Goal: Information Seeking & Learning: Learn about a topic

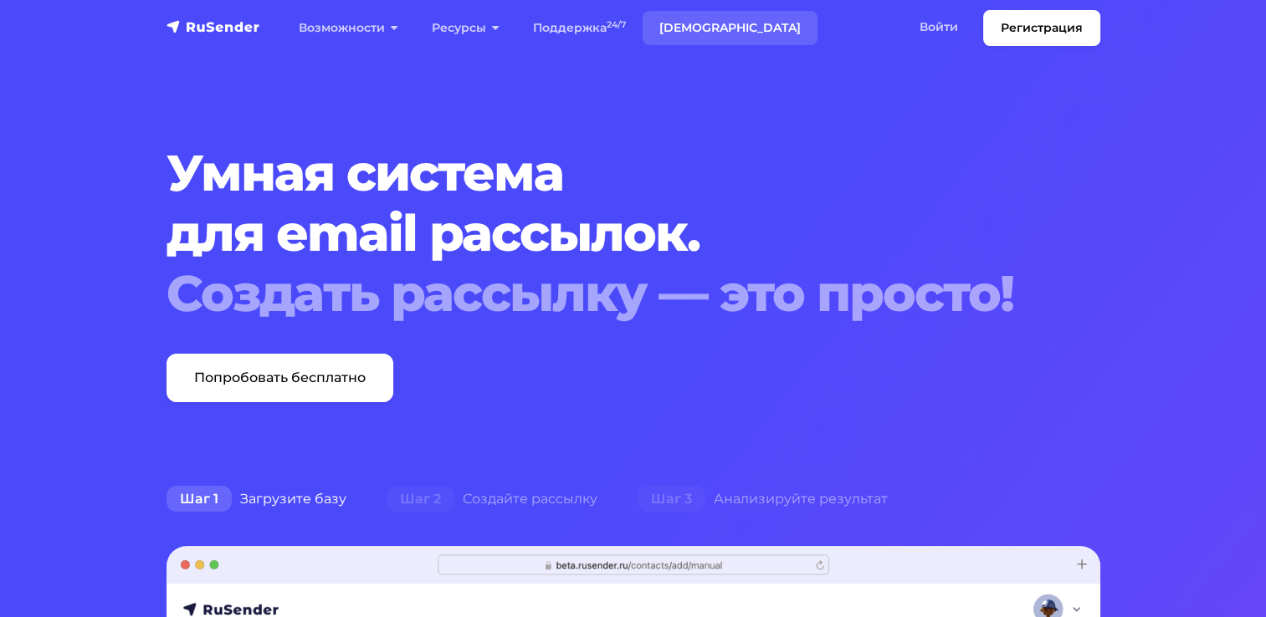
click at [688, 23] on link "[DEMOGRAPHIC_DATA]" at bounding box center [729, 28] width 175 height 34
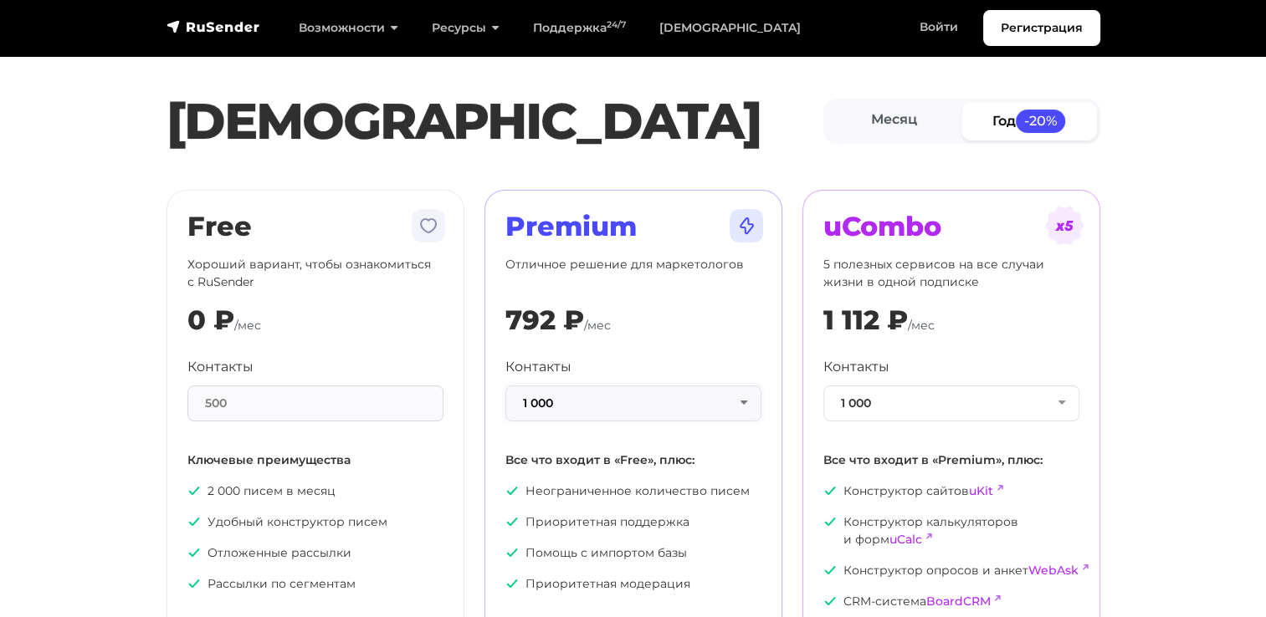
click at [743, 400] on button "1 000" at bounding box center [633, 404] width 256 height 36
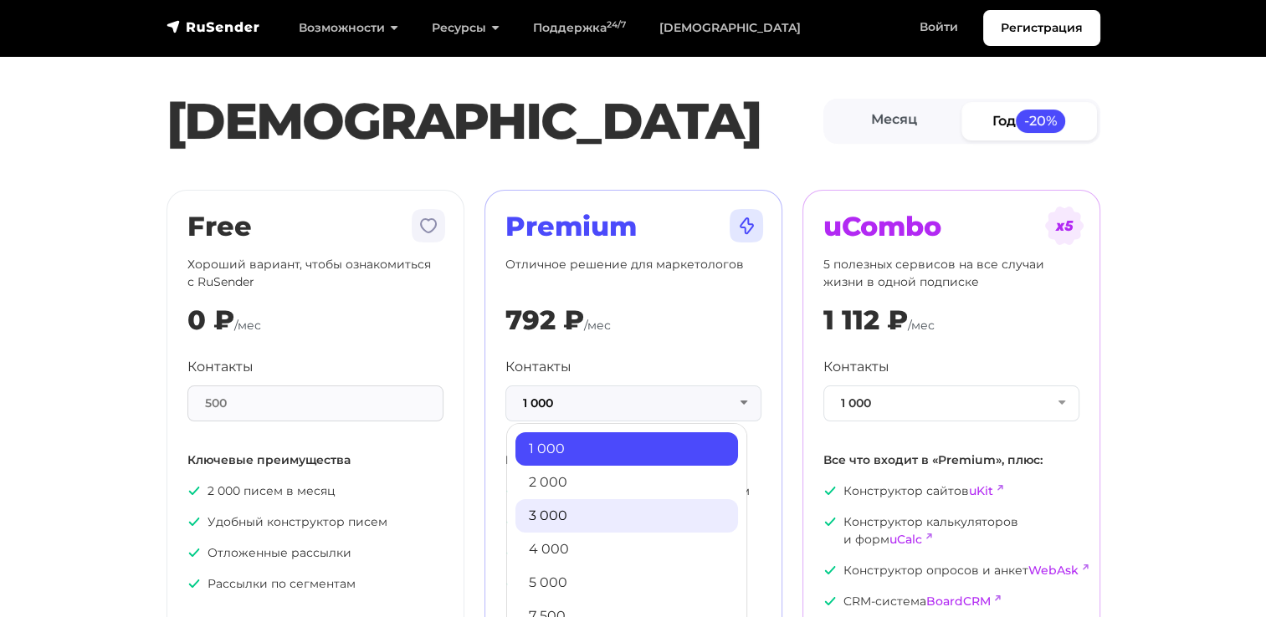
click at [588, 522] on link "3 000" at bounding box center [626, 515] width 223 height 33
click at [588, 521] on p "Приоритетная поддержка" at bounding box center [633, 523] width 256 height 18
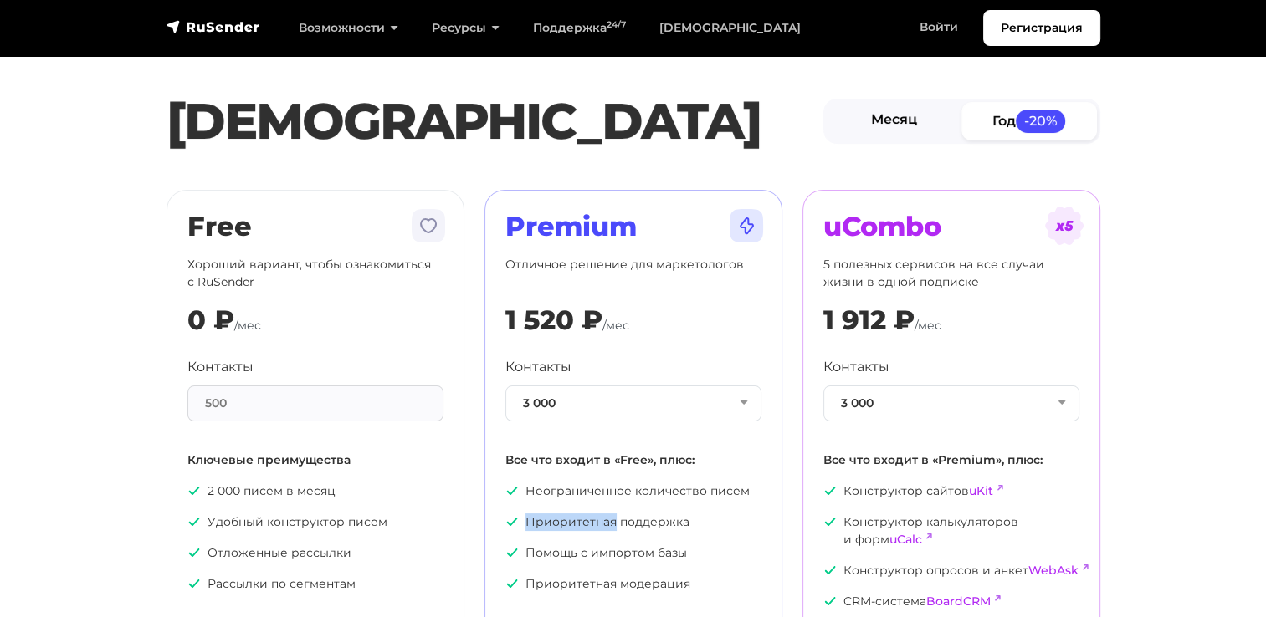
click at [890, 119] on link "Месяц" at bounding box center [894, 121] width 136 height 38
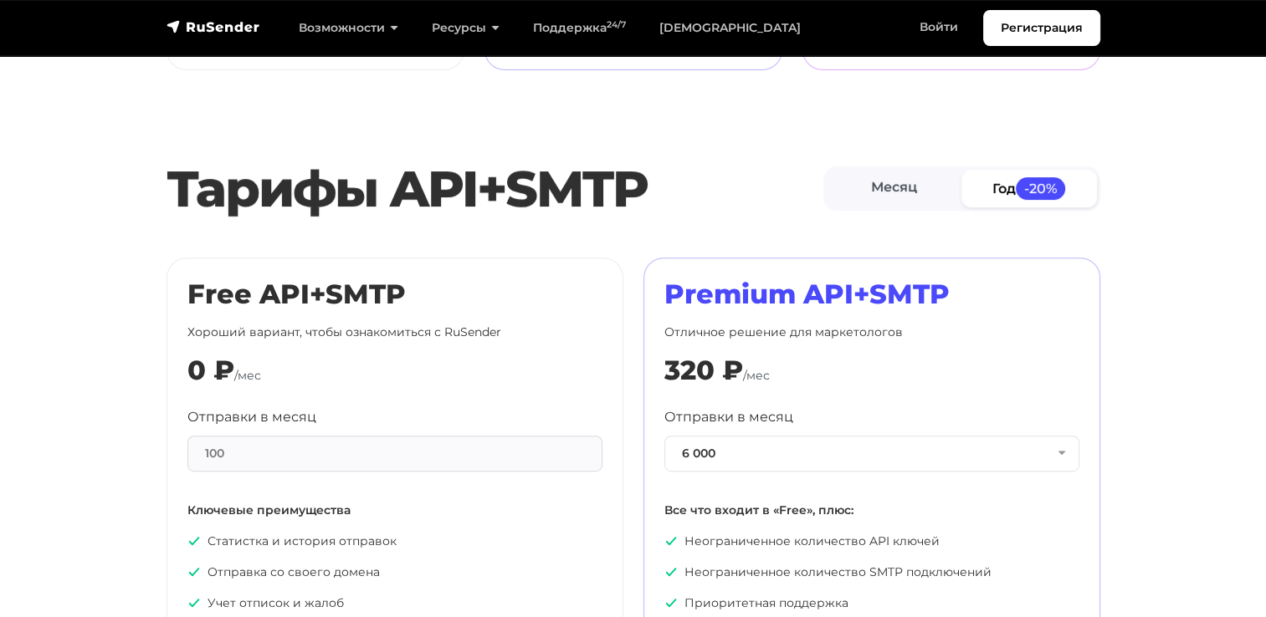
scroll to position [669, 0]
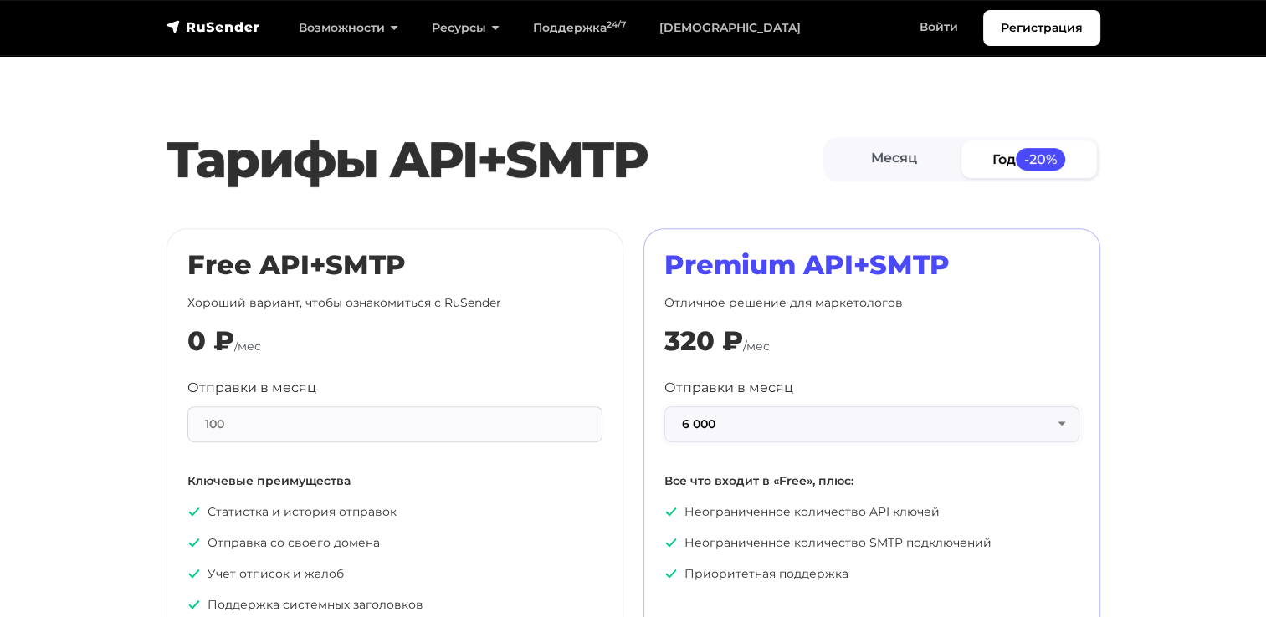
click at [862, 427] on button "6 000" at bounding box center [871, 425] width 415 height 36
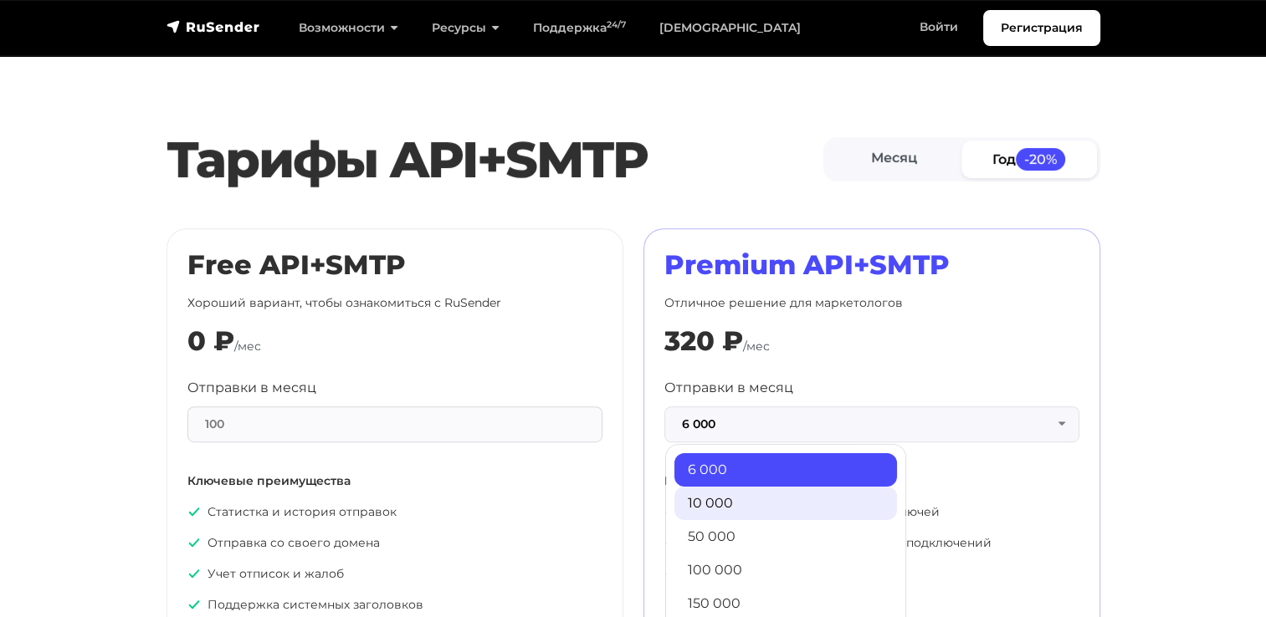
click at [749, 501] on link "10 000" at bounding box center [785, 503] width 223 height 33
click at [749, 504] on p "Неограниченное количество API ключей" at bounding box center [871, 513] width 415 height 18
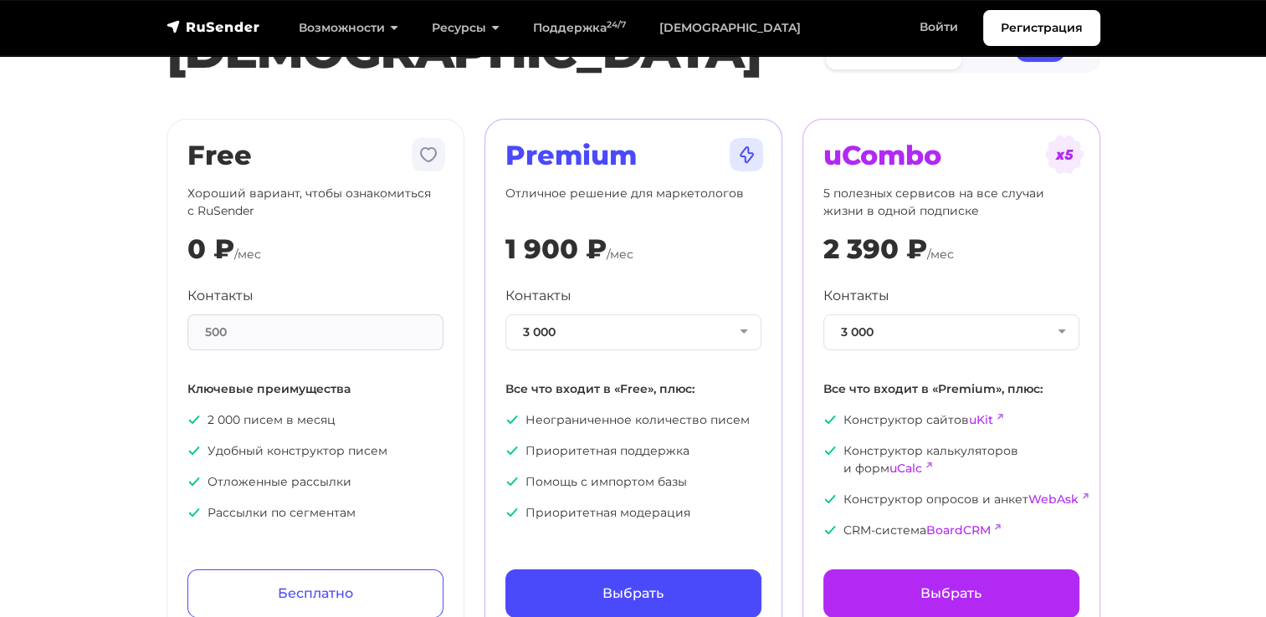
scroll to position [0, 0]
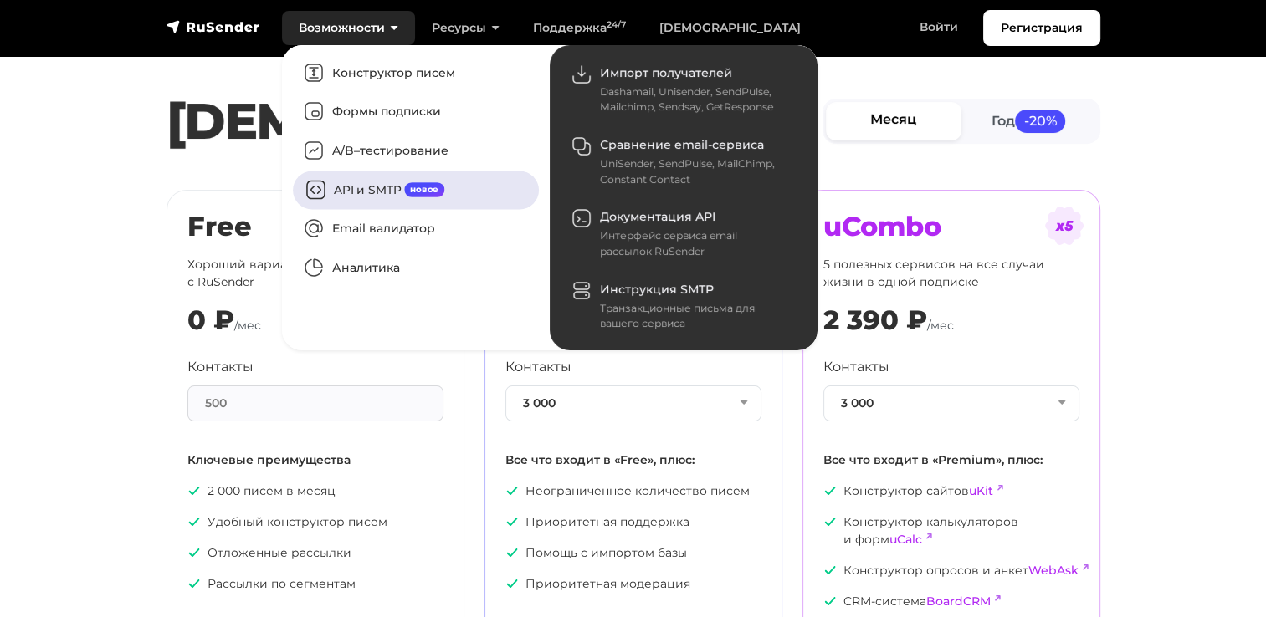
click at [365, 188] on link "API и SMTP новое" at bounding box center [416, 190] width 246 height 38
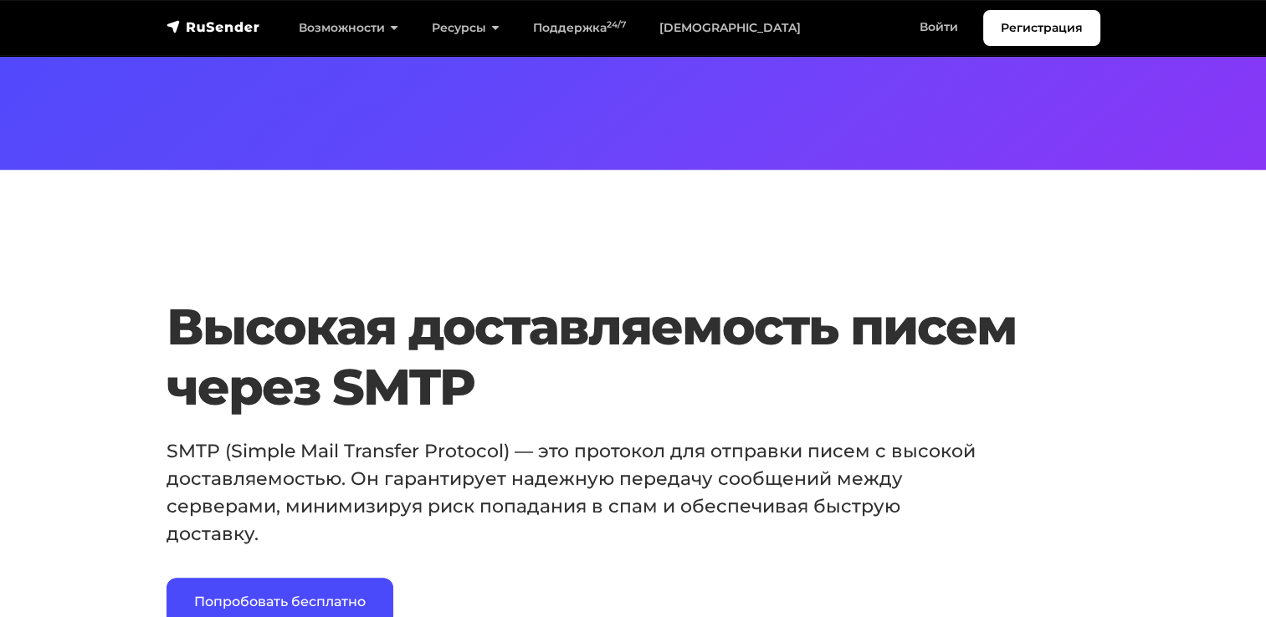
scroll to position [753, 0]
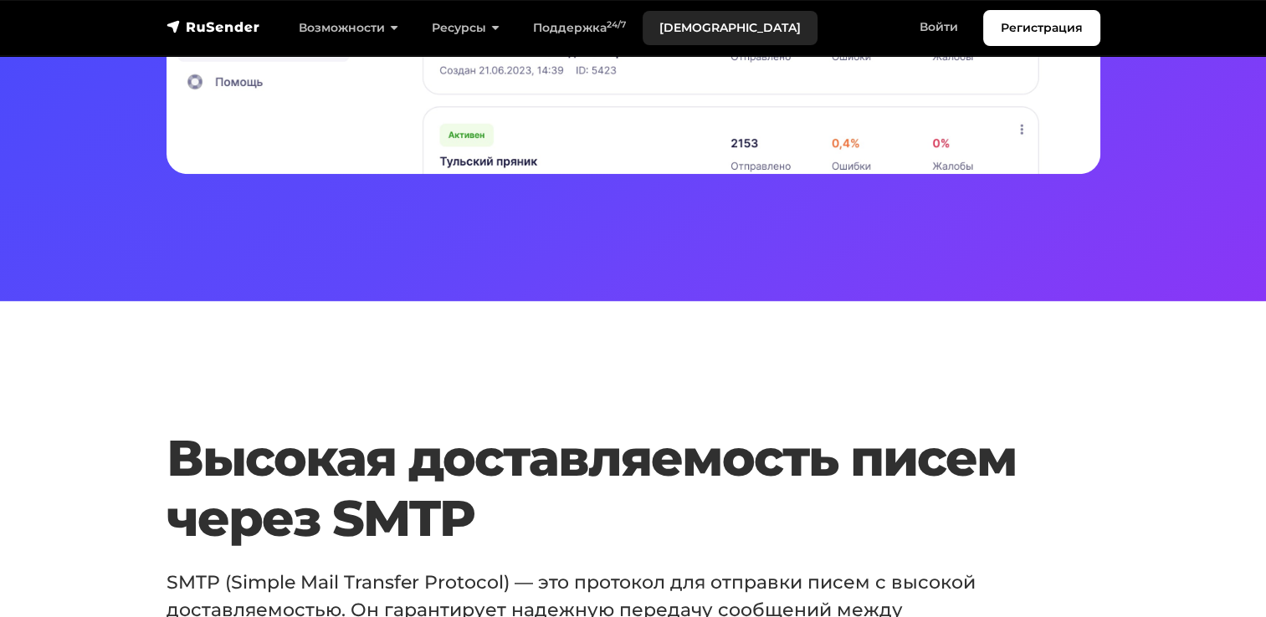
click at [692, 33] on link "[DEMOGRAPHIC_DATA]" at bounding box center [729, 28] width 175 height 34
